Goal: Task Accomplishment & Management: Manage account settings

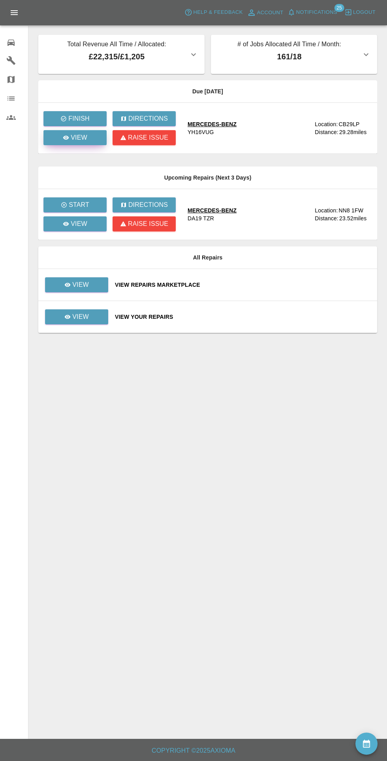
click at [66, 141] on div "View" at bounding box center [75, 137] width 25 height 9
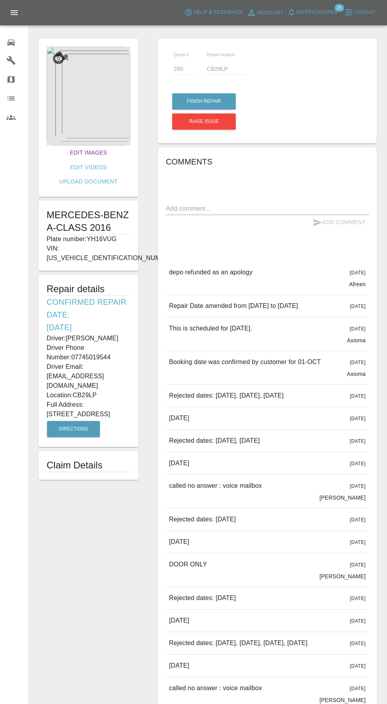
click at [67, 151] on link "Edit Images" at bounding box center [88, 152] width 43 height 15
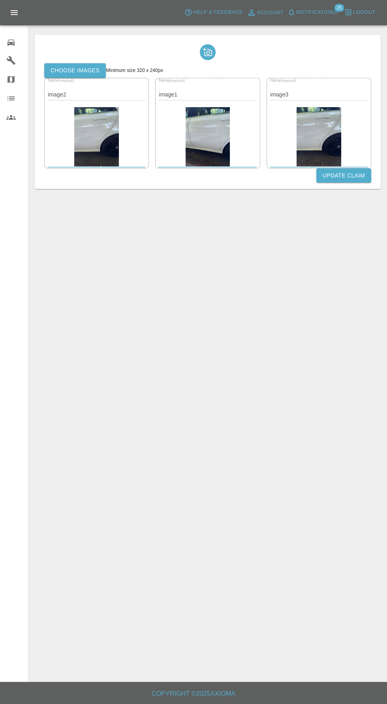
click at [80, 73] on label "Choose images" at bounding box center [75, 70] width 62 height 15
click at [0, 0] on input "Choose images" at bounding box center [0, 0] width 0 height 0
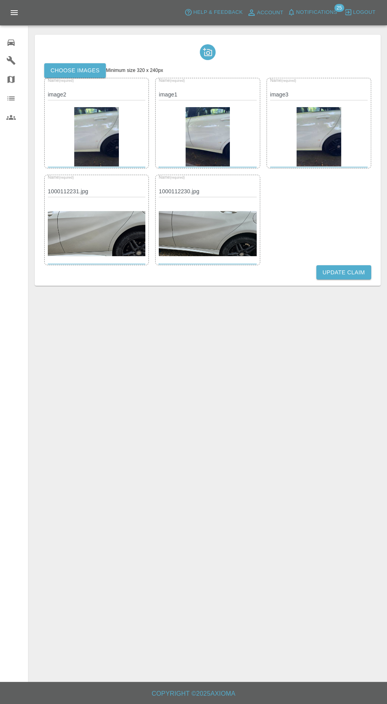
click at [347, 273] on button "Update Claim" at bounding box center [344, 272] width 55 height 15
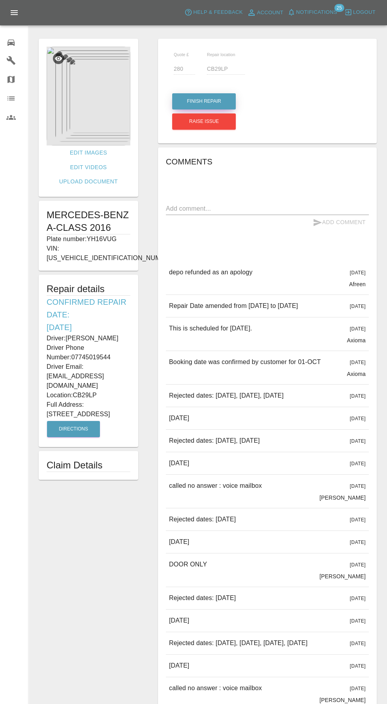
click at [216, 95] on button "Finish Repair" at bounding box center [204, 101] width 64 height 16
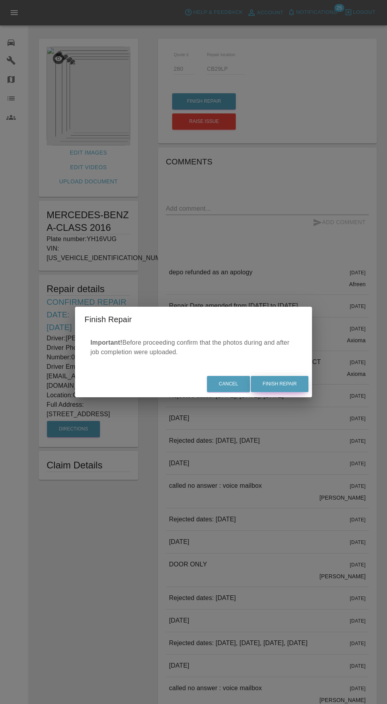
click at [298, 386] on button "Finish Repair" at bounding box center [280, 384] width 58 height 16
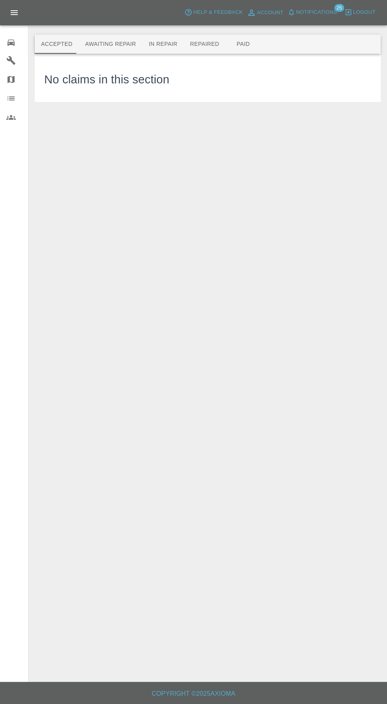
click at [108, 41] on button "Awaiting Repair" at bounding box center [111, 44] width 64 height 19
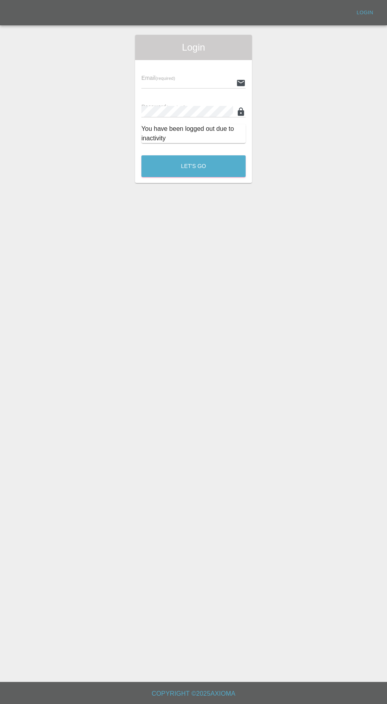
click at [164, 83] on input "text" at bounding box center [188, 82] width 92 height 11
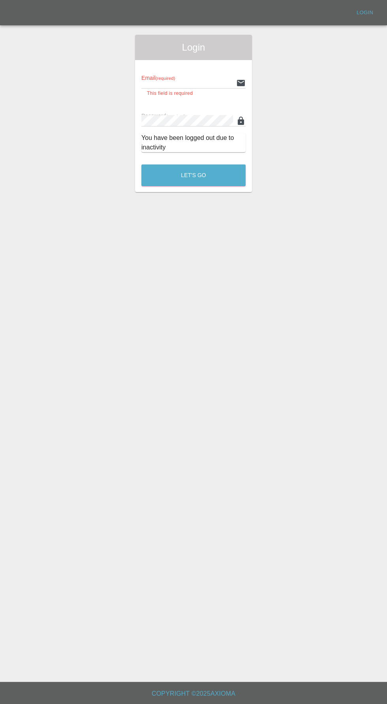
type input "info@darkknightbodyworks.co.uk"
click at [142, 164] on button "Let's Go" at bounding box center [194, 175] width 104 height 22
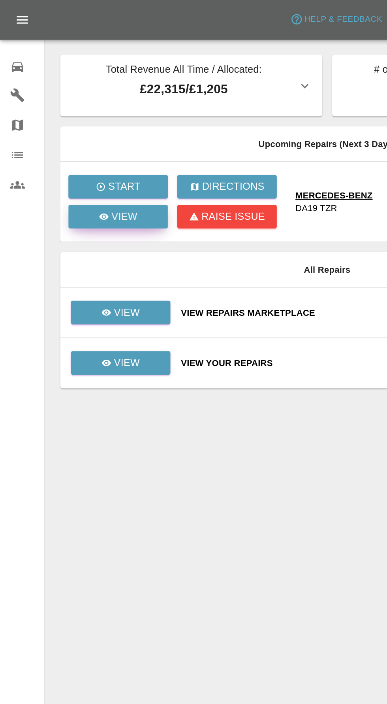
click at [77, 145] on link "View" at bounding box center [74, 137] width 63 height 15
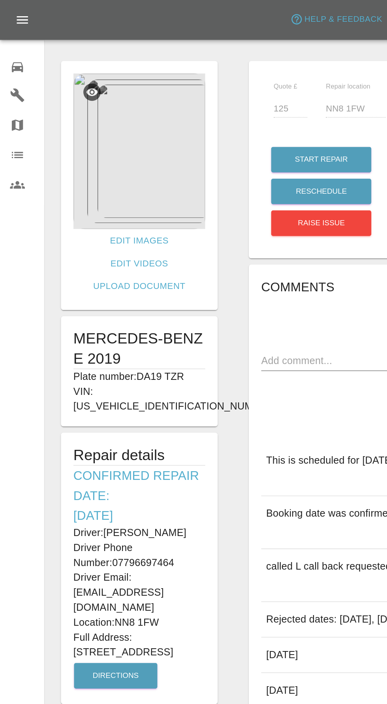
click at [79, 96] on img at bounding box center [89, 96] width 84 height 99
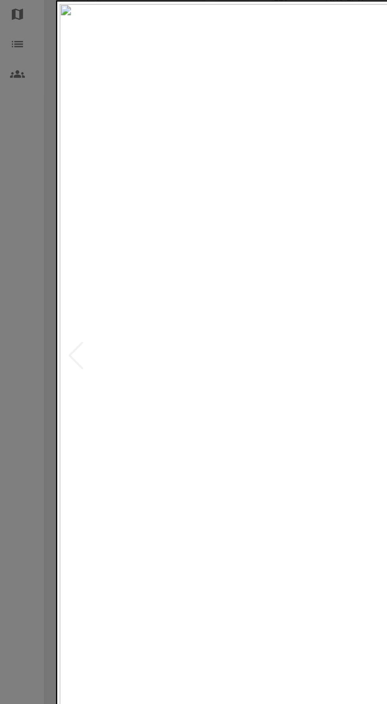
click at [14, 437] on div at bounding box center [193, 352] width 387 height 704
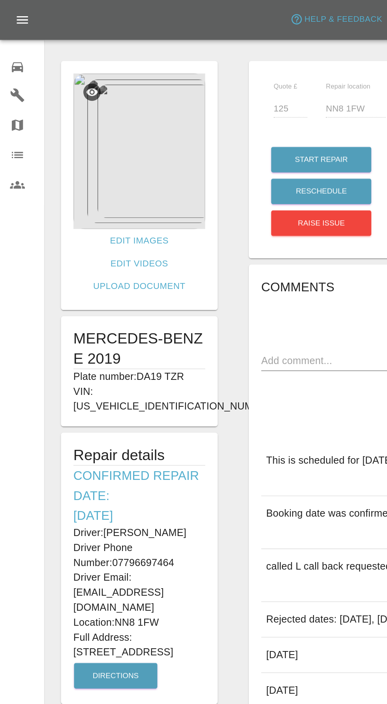
click at [69, 101] on img at bounding box center [89, 96] width 84 height 99
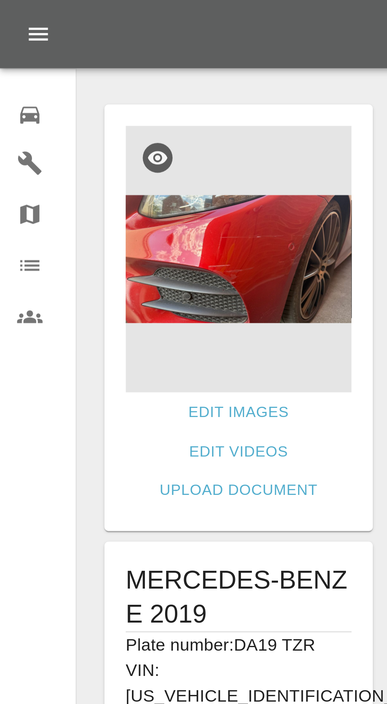
click at [8, 40] on icon at bounding box center [11, 43] width 7 height 6
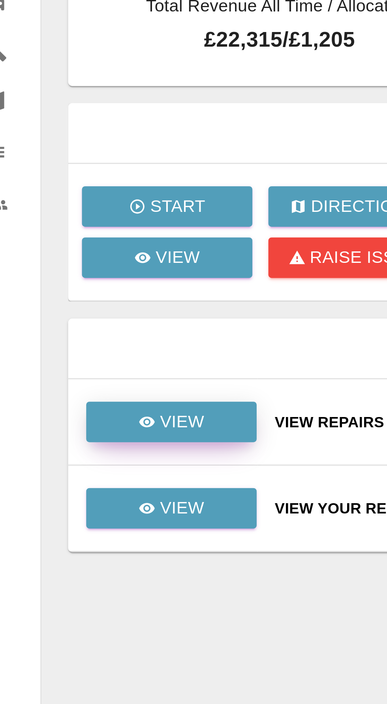
click at [76, 200] on p "View" at bounding box center [80, 198] width 17 height 9
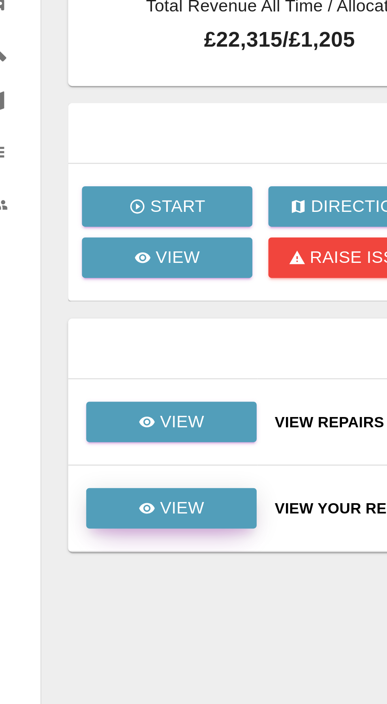
click at [75, 232] on p "View" at bounding box center [80, 230] width 17 height 9
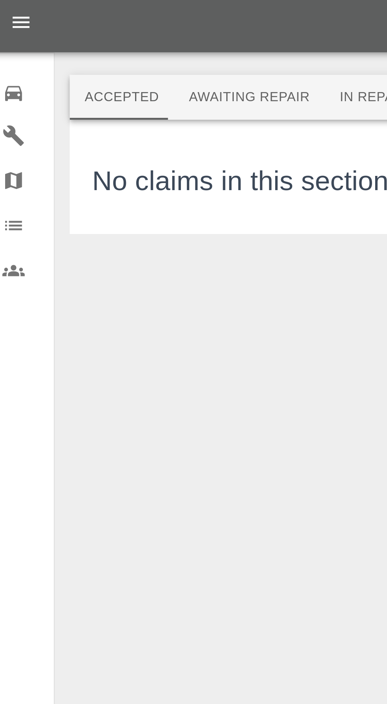
click at [98, 45] on button "Awaiting Repair" at bounding box center [111, 44] width 64 height 19
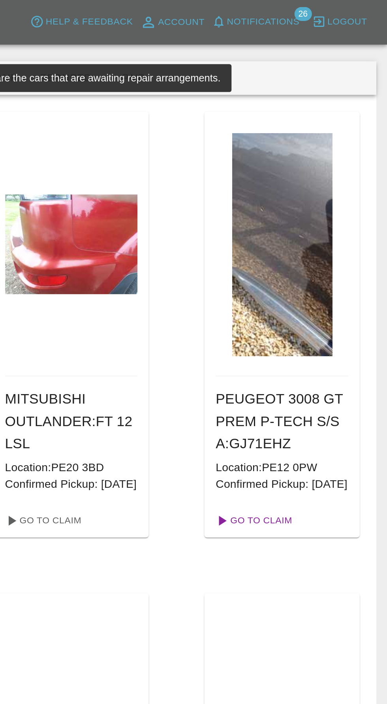
click at [315, 300] on link "Go To Claim" at bounding box center [311, 295] width 49 height 13
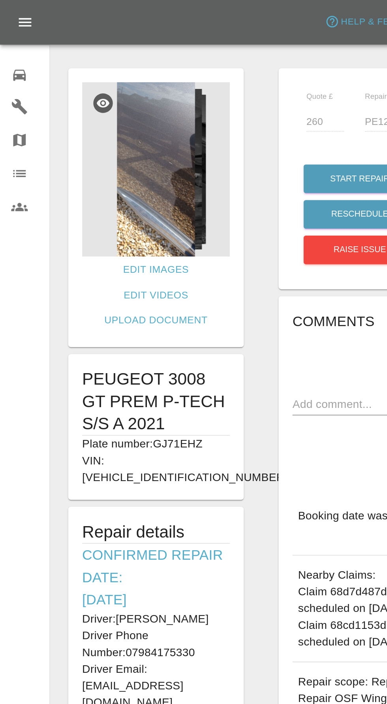
click at [94, 106] on img at bounding box center [89, 96] width 84 height 99
